Goal: Information Seeking & Learning: Learn about a topic

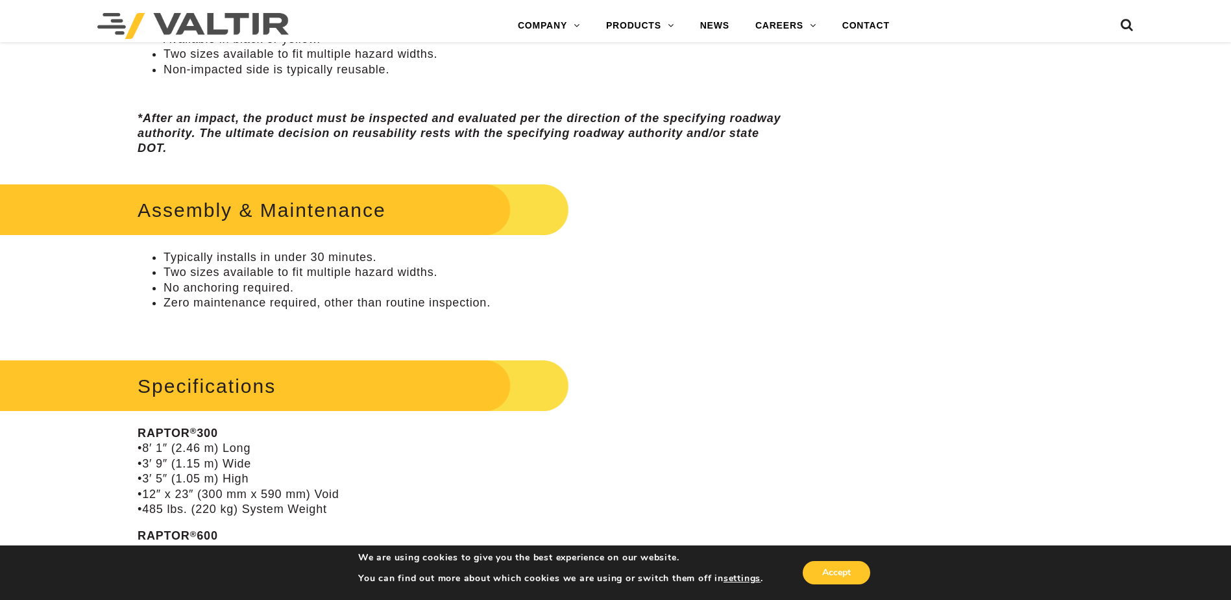
scroll to position [844, 0]
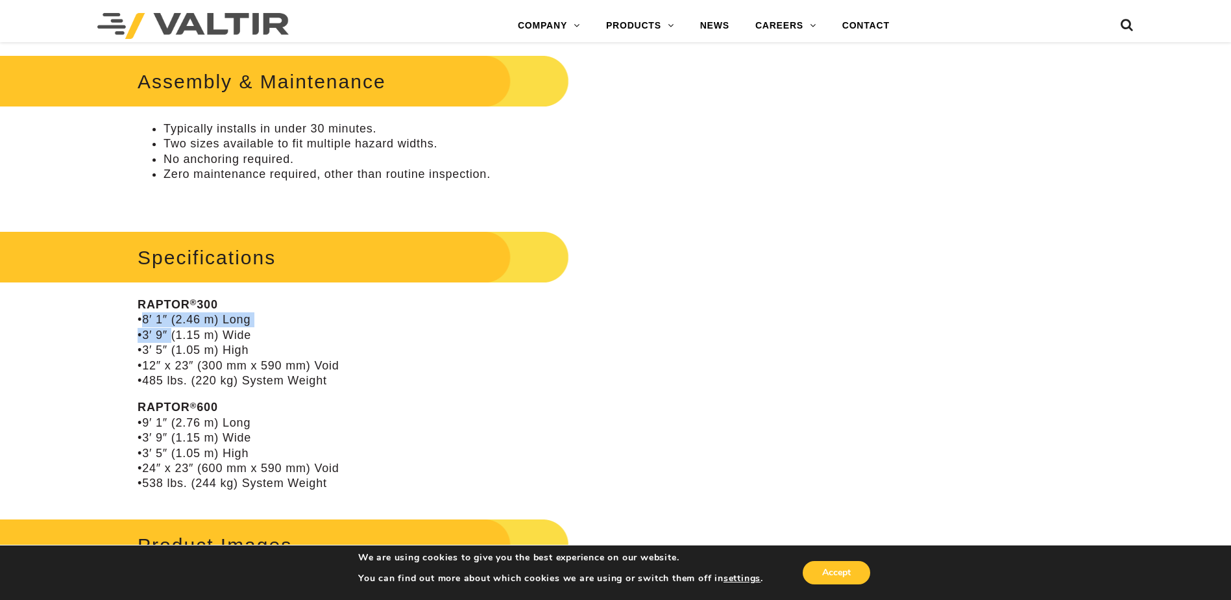
drag, startPoint x: 133, startPoint y: 321, endPoint x: 166, endPoint y: 328, distance: 33.4
click at [166, 328] on div "**********" at bounding box center [462, 531] width 718 height 2493
drag, startPoint x: 166, startPoint y: 328, endPoint x: 121, endPoint y: 426, distance: 106.9
click at [121, 428] on div "**********" at bounding box center [462, 531] width 718 height 2493
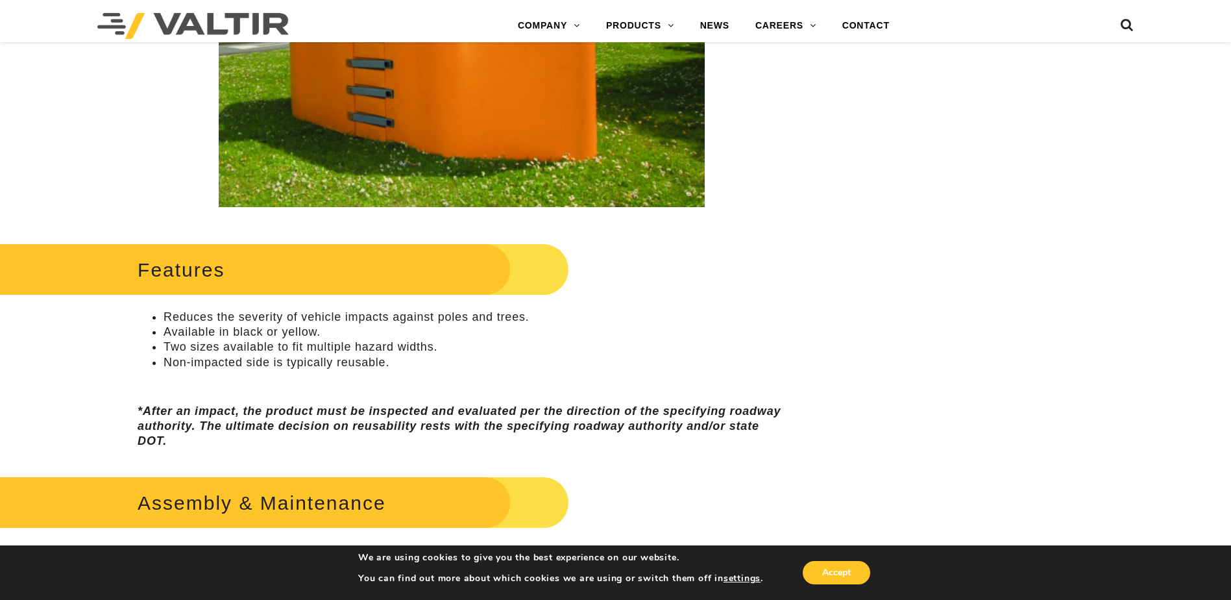
scroll to position [584, 0]
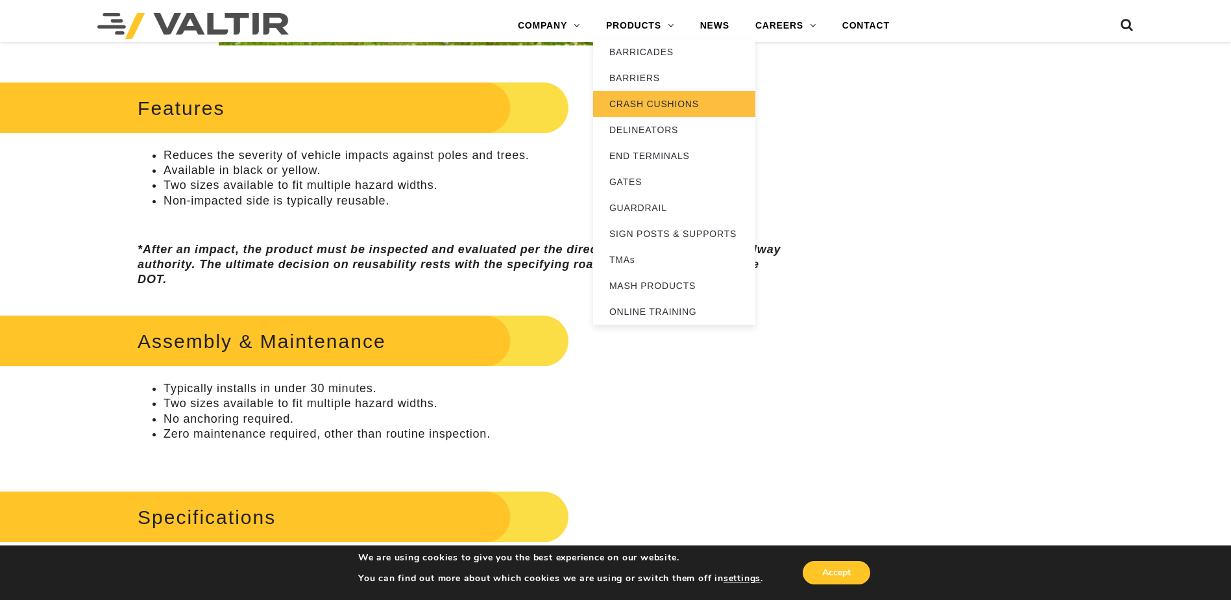
click at [645, 106] on link "CRASH CUSHIONS" at bounding box center [674, 104] width 162 height 26
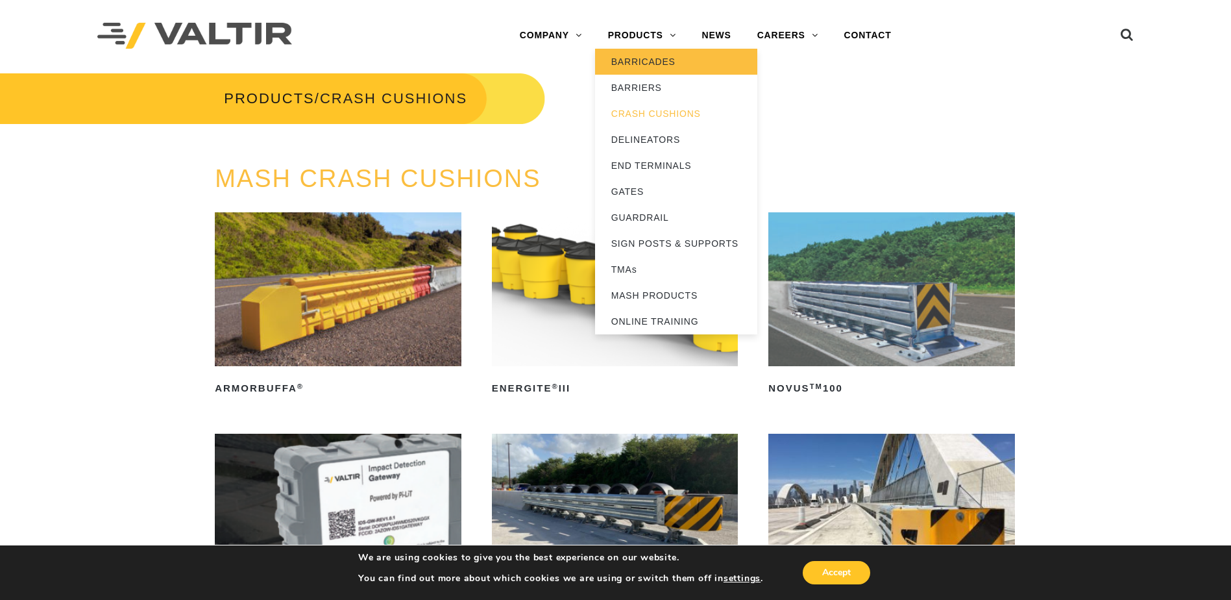
click at [645, 58] on link "BARRICADES" at bounding box center [676, 62] width 162 height 26
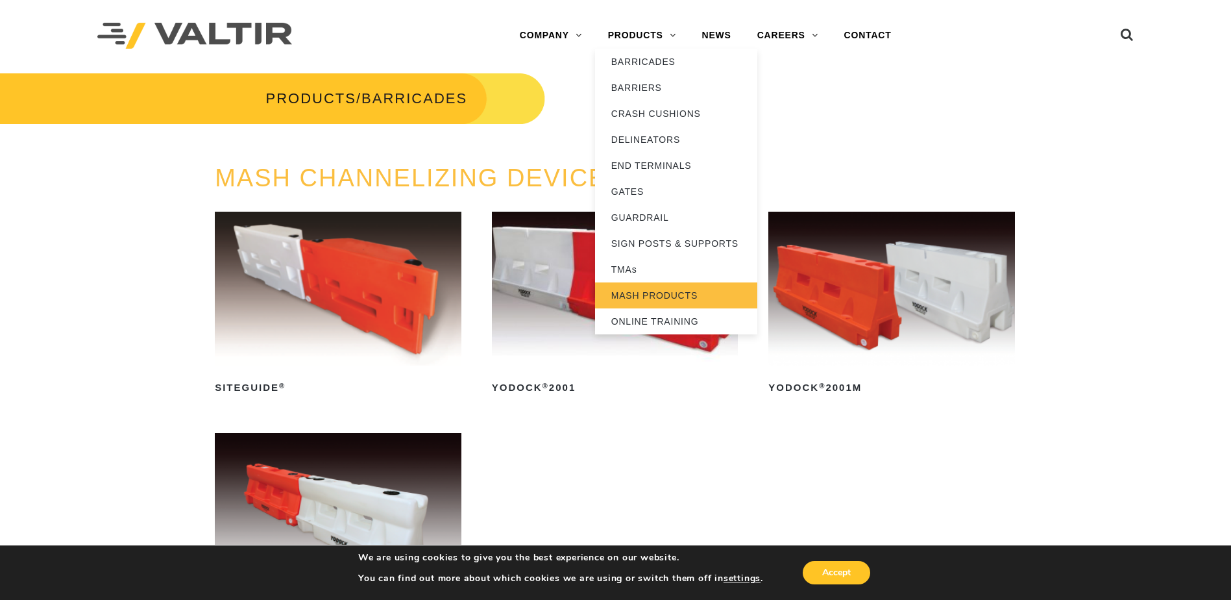
click at [643, 299] on link "MASH PRODUCTS" at bounding box center [676, 295] width 162 height 26
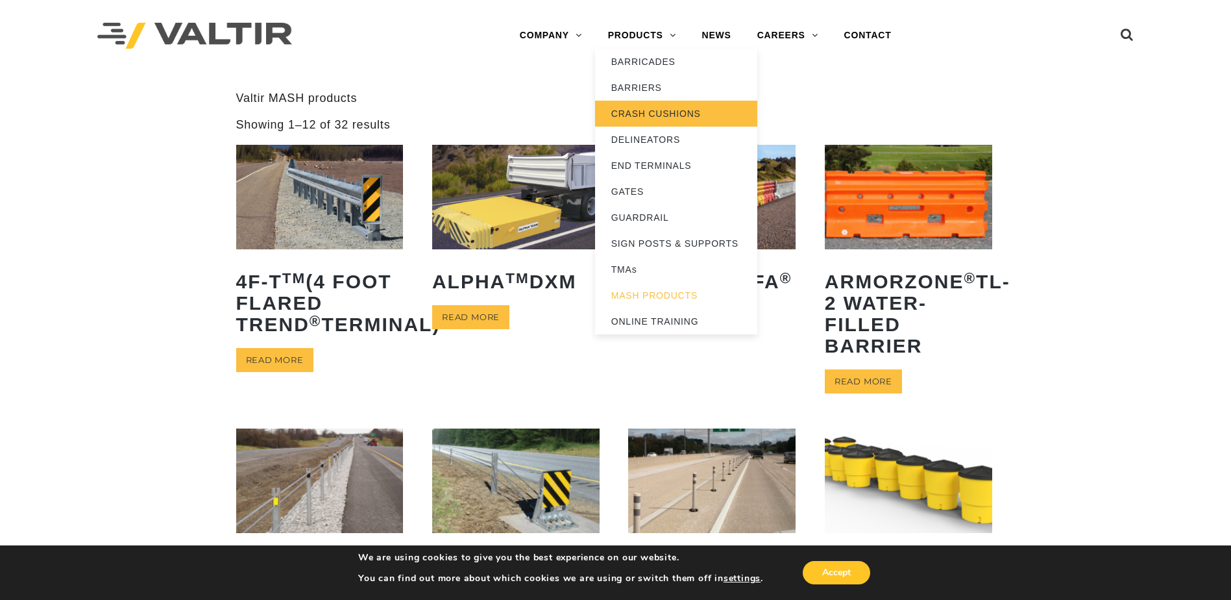
click at [651, 114] on link "CRASH CUSHIONS" at bounding box center [676, 114] width 162 height 26
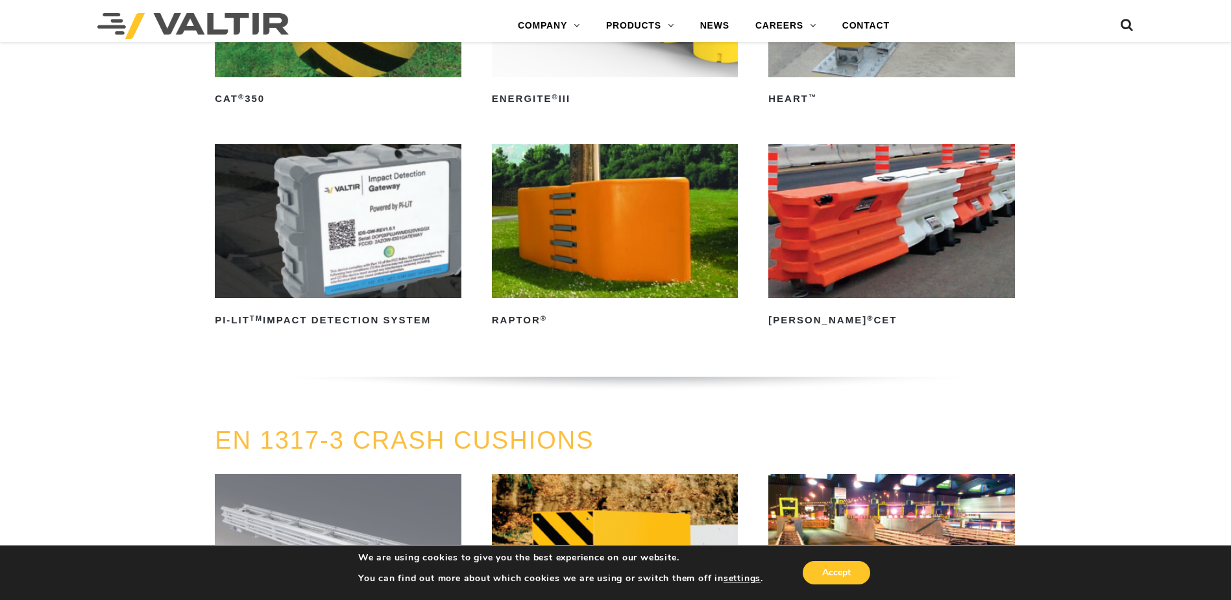
scroll to position [3894, 0]
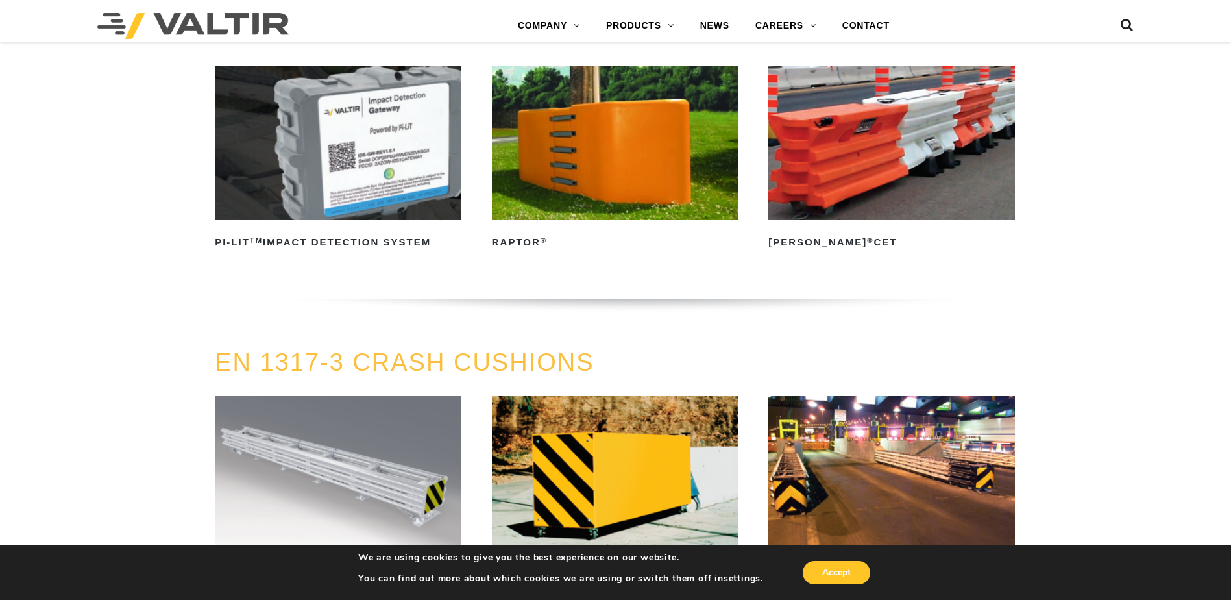
click at [613, 141] on img at bounding box center [615, 143] width 247 height 154
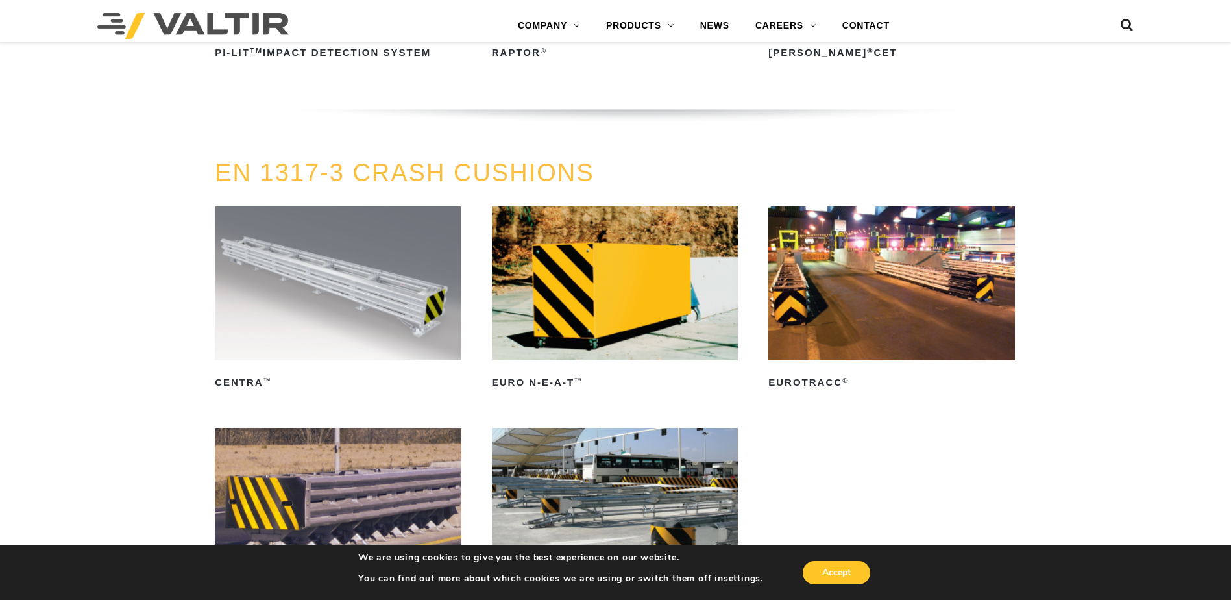
scroll to position [4089, 0]
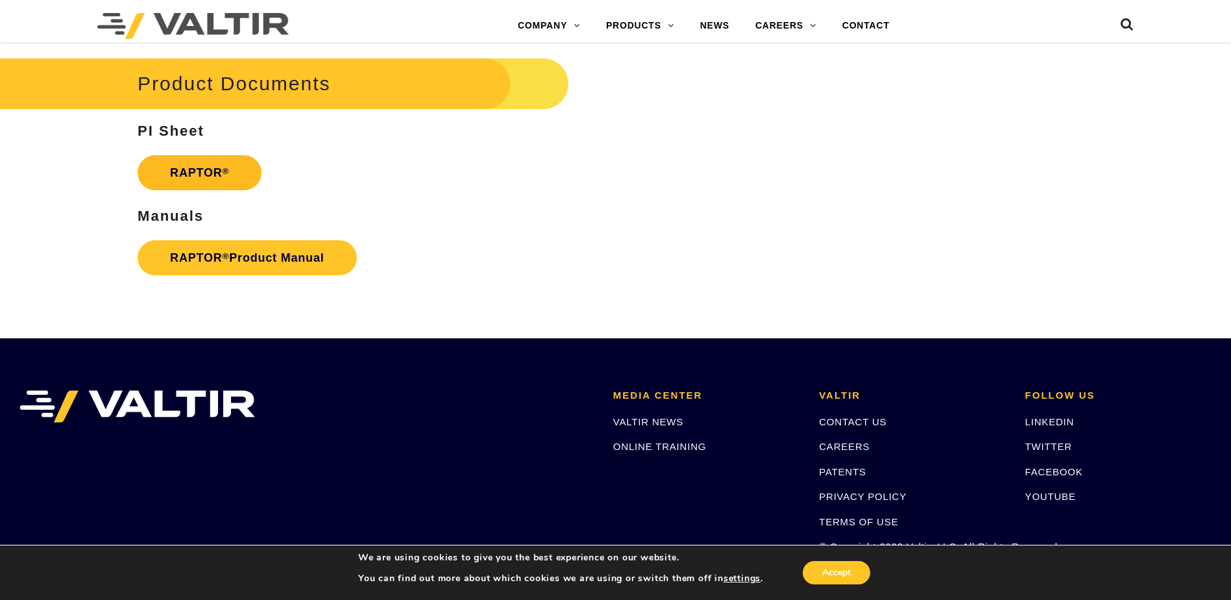
scroll to position [2316, 0]
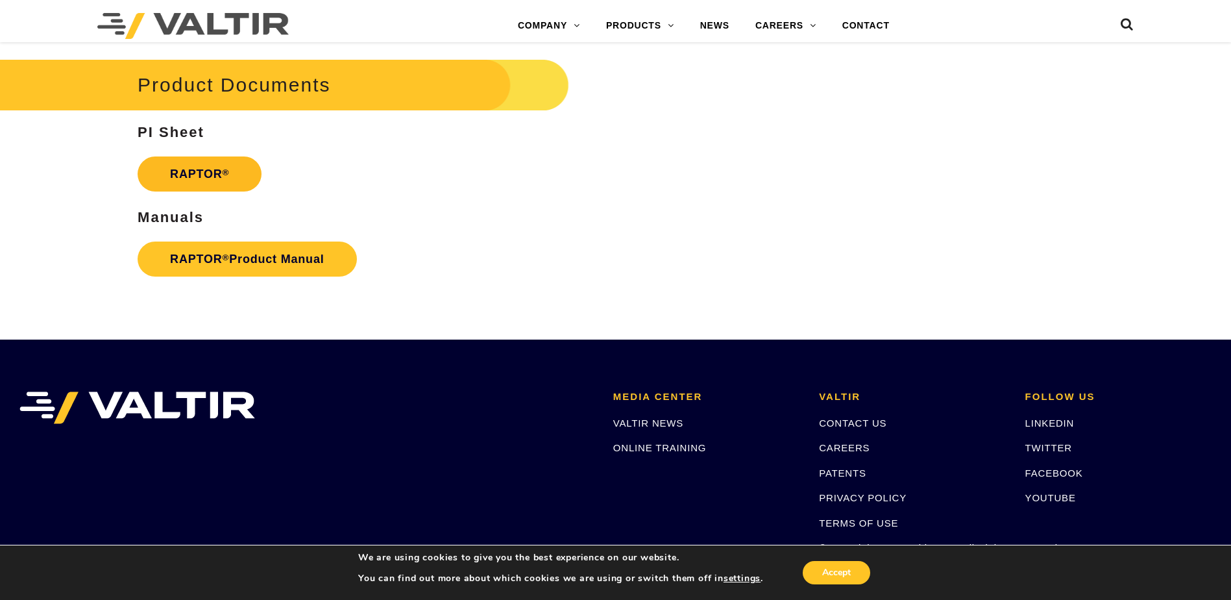
click at [215, 171] on strong "RAPTOR ®" at bounding box center [199, 173] width 59 height 13
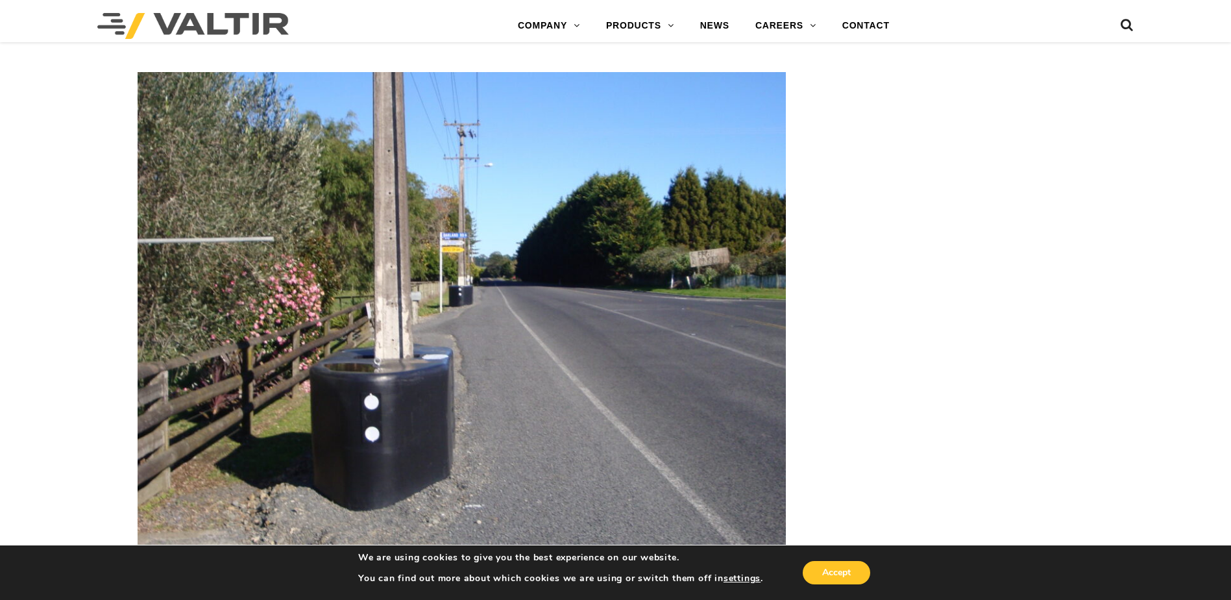
scroll to position [1537, 0]
